Goal: Information Seeking & Learning: Learn about a topic

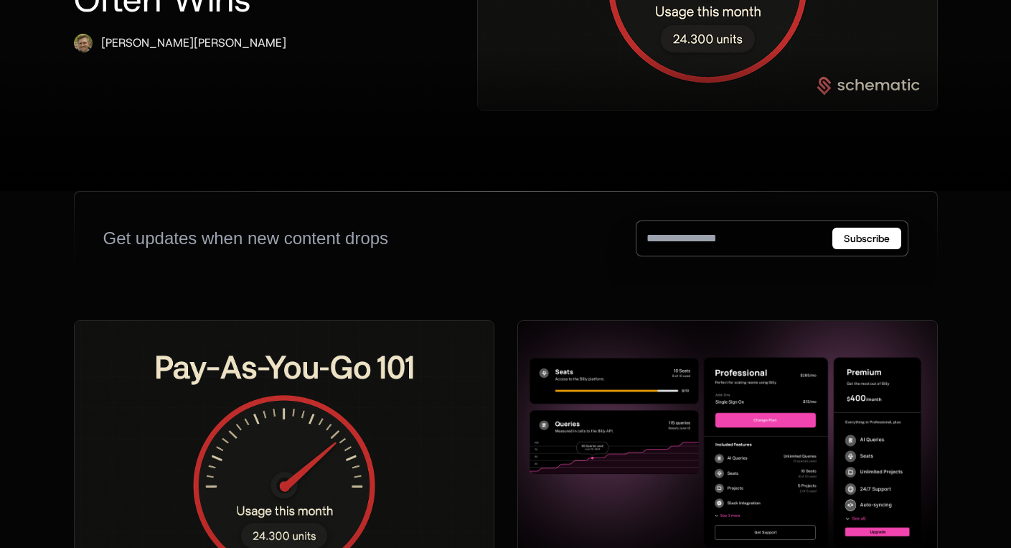
scroll to position [220, 0]
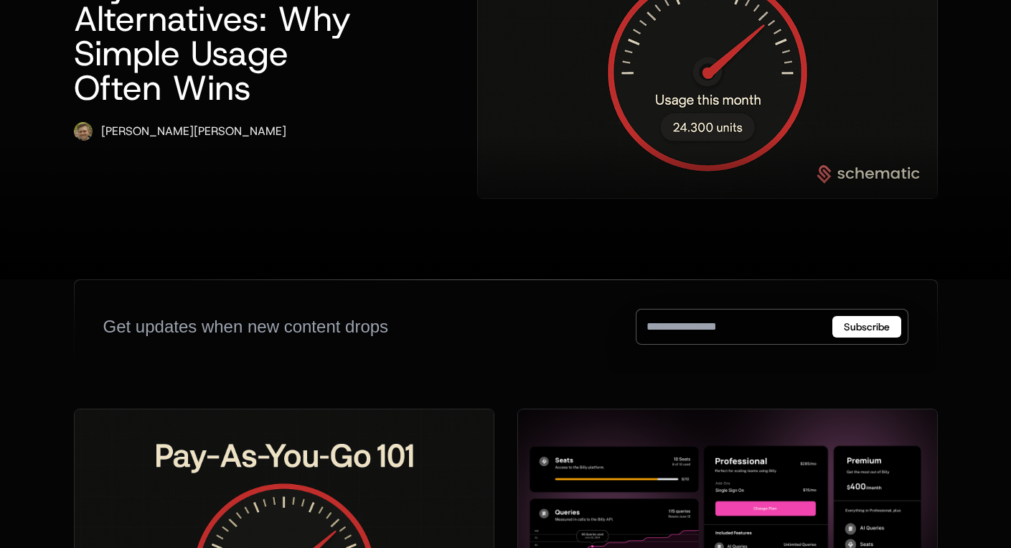
click at [675, 136] on div at bounding box center [505, 208] width 1011 height 144
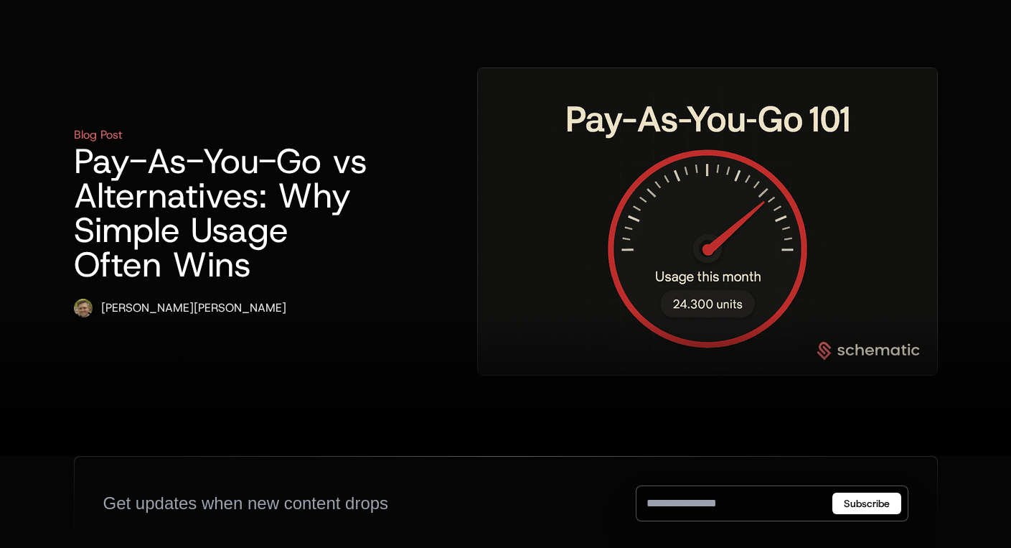
scroll to position [23, 0]
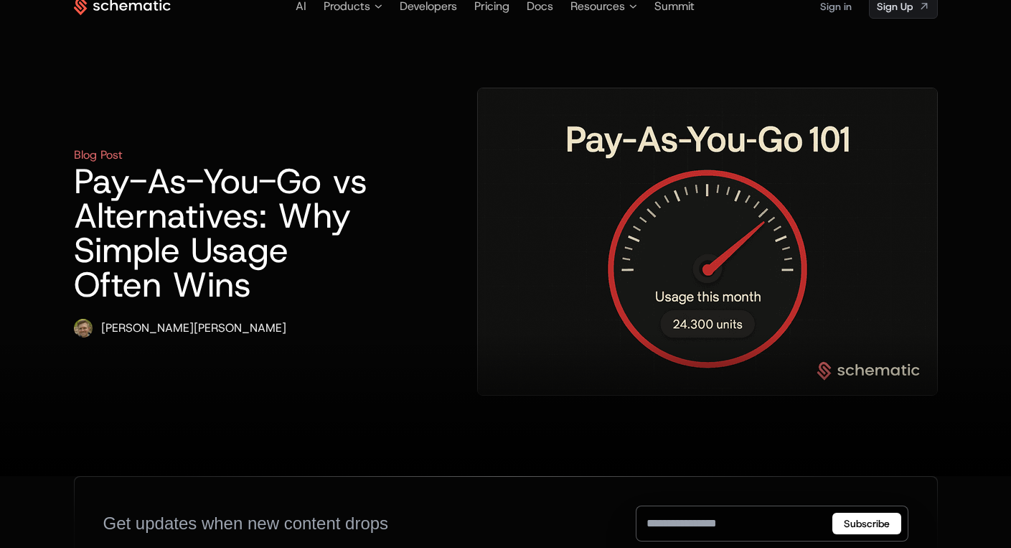
click at [368, 197] on h1 "Pay-As-You-Go vs Alternatives: Why Simple Usage Often Wins" at bounding box center [230, 233] width 312 height 138
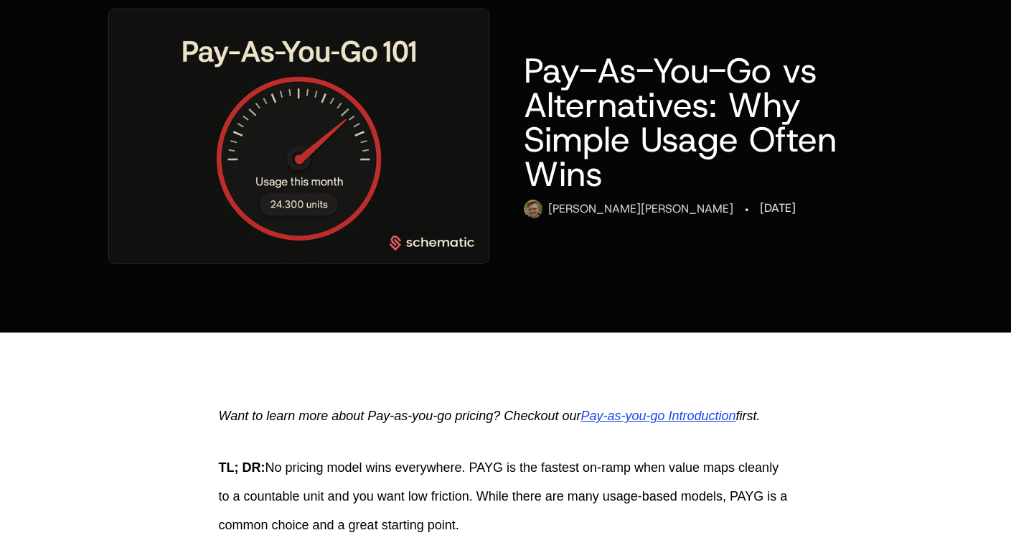
scroll to position [317, 0]
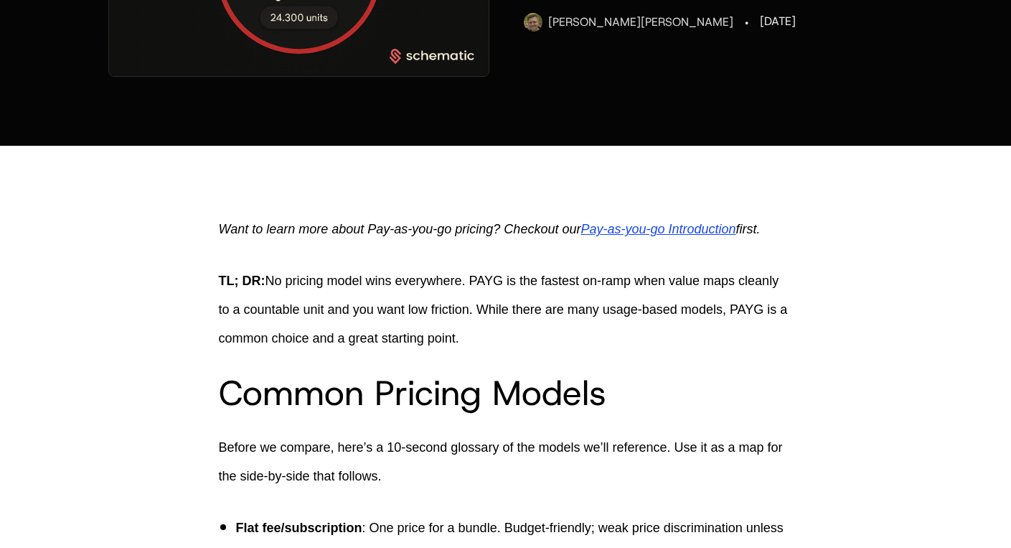
click at [295, 229] on span "Want to learn more about Pay-as-you-go pricing? Checkout our" at bounding box center [400, 229] width 363 height 14
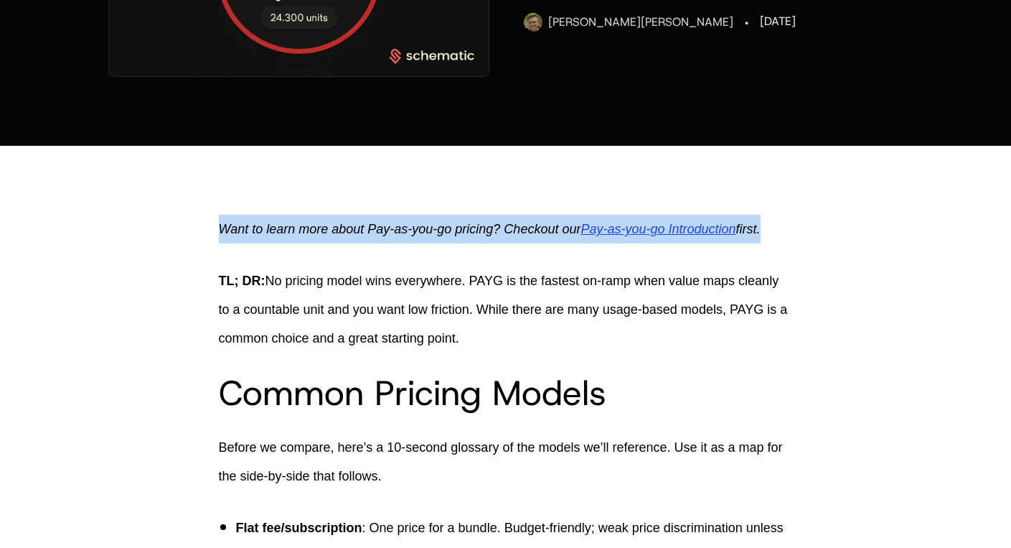
click at [295, 229] on span "Want to learn more about Pay-as-you-go pricing? Checkout our" at bounding box center [400, 229] width 363 height 14
copy p "Want to learn more about Pay-as-you-go pricing? Checkout our Pay-as-you-go Intr…"
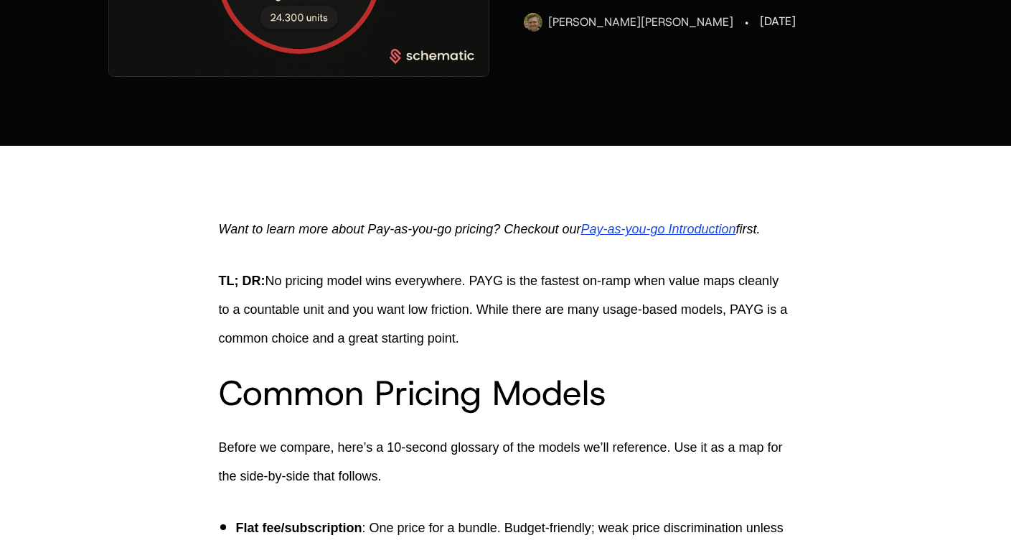
click at [569, 313] on p "TL; DR: No pricing model wins everywhere. PAYG is the fastest on-ramp when valu…" at bounding box center [506, 309] width 574 height 86
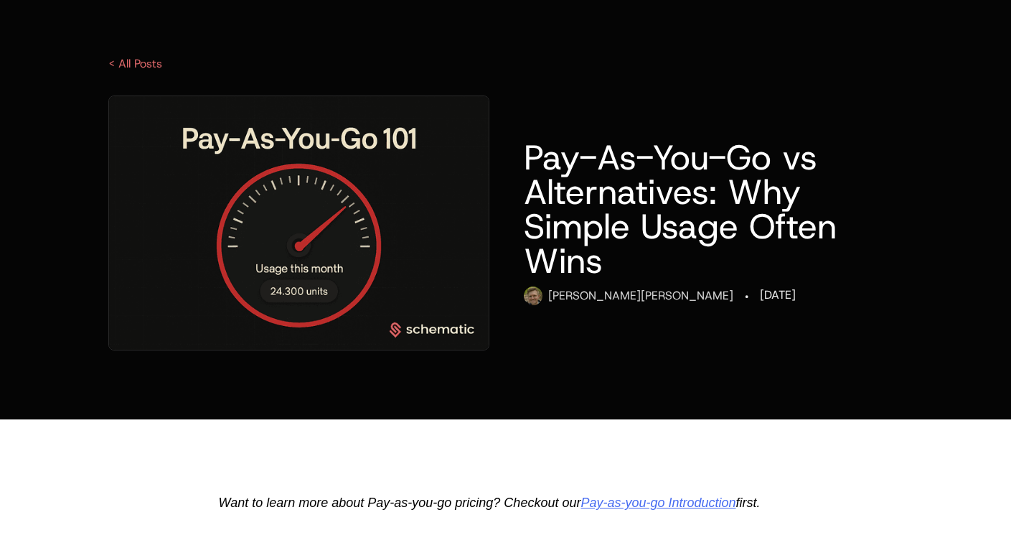
scroll to position [0, 0]
